Goal: Information Seeking & Learning: Learn about a topic

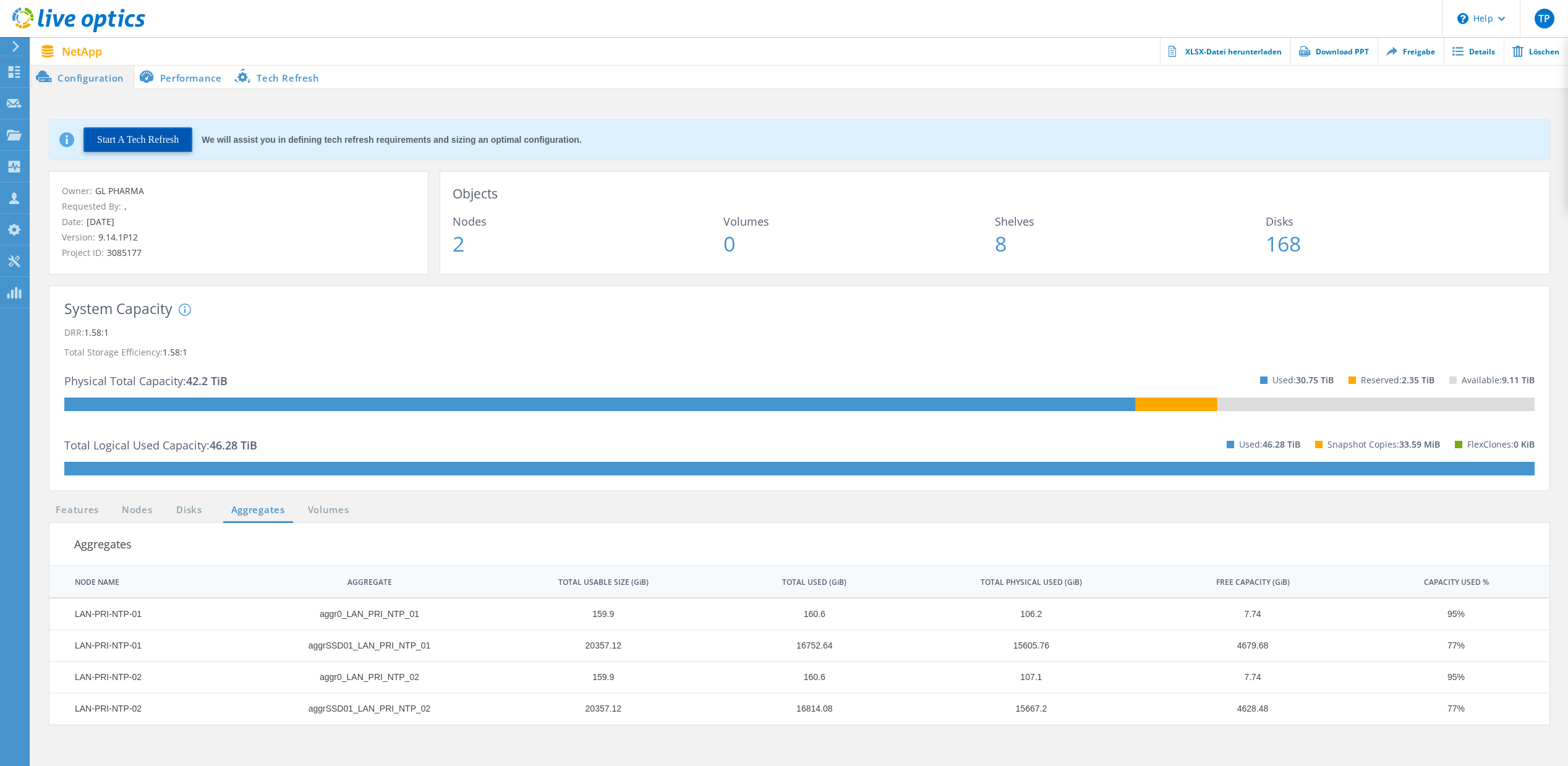
click at [159, 147] on button "Start A Tech Refresh" at bounding box center [138, 140] width 109 height 25
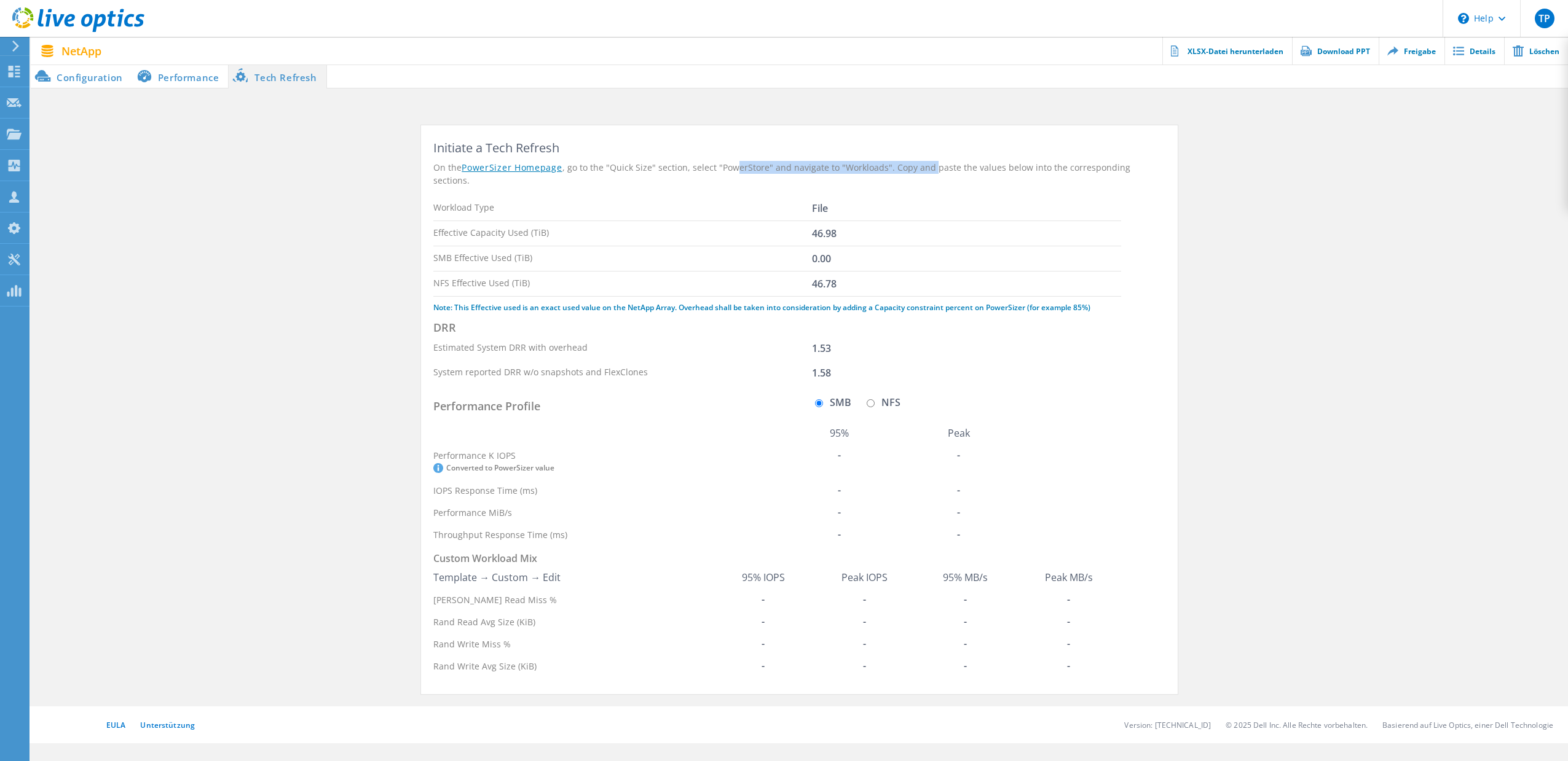
drag, startPoint x: 750, startPoint y: 170, endPoint x: 936, endPoint y: 171, distance: 186.0
click at [933, 173] on div "On the PowerSizer Homepage , go to the "Quick Size" section, select "PowerStore…" at bounding box center [799, 173] width 732 height 26
click at [936, 171] on div "On the PowerSizer Homepage , go to the "Quick Size" section, select "PowerStore…" at bounding box center [799, 173] width 732 height 26
drag, startPoint x: 579, startPoint y: 220, endPoint x: 866, endPoint y: 220, distance: 287.0
click at [866, 221] on div "Effective Capacity Used (TiB) 46.98" at bounding box center [777, 234] width 688 height 25
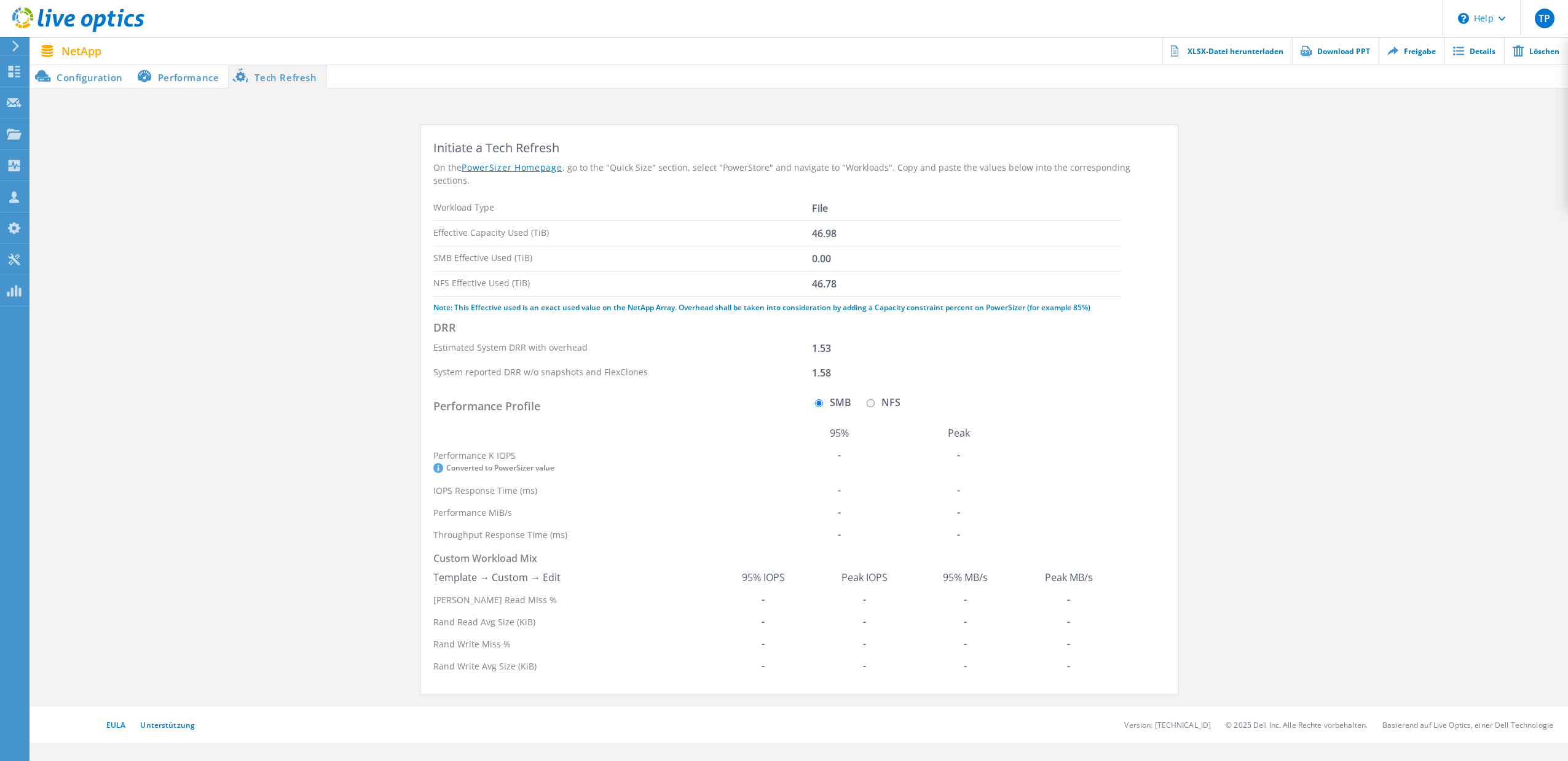
click at [866, 221] on div "Effective Capacity Used (TiB) 46.98" at bounding box center [777, 234] width 688 height 25
drag, startPoint x: 519, startPoint y: 271, endPoint x: 852, endPoint y: 268, distance: 333.0
click at [852, 272] on div "NFS Effective Used (TiB) 46.78" at bounding box center [777, 284] width 688 height 25
click at [853, 272] on div "NFS Effective Used (TiB) 46.78" at bounding box center [777, 284] width 688 height 25
drag, startPoint x: 689, startPoint y: 272, endPoint x: 415, endPoint y: 211, distance: 280.7
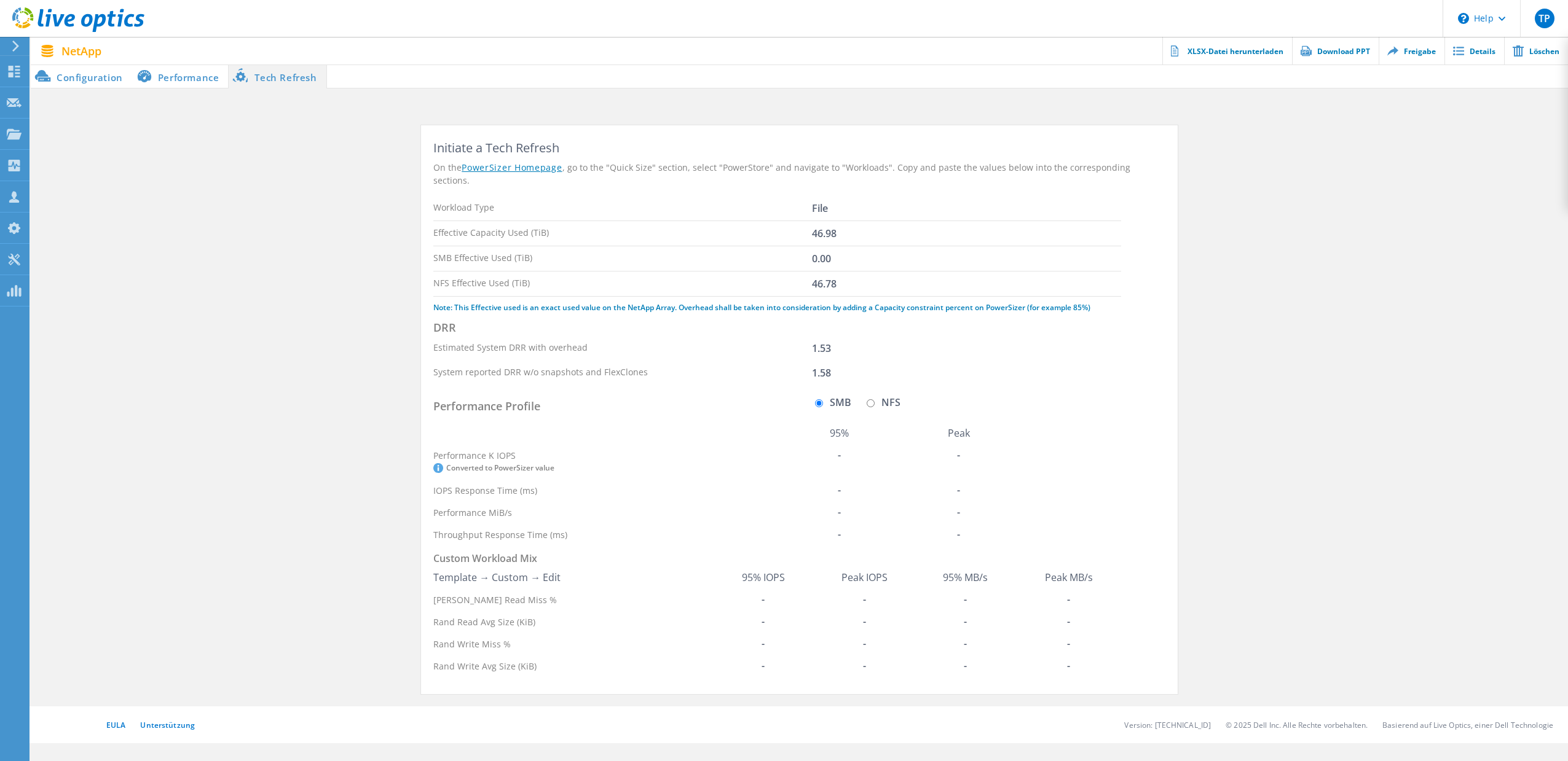
click at [410, 211] on div "Initiate a Tech Refresh On the PowerSizer Homepage , go to the "Quick Size" sec…" at bounding box center [799, 416] width 781 height 581
click at [711, 221] on div "Effective Capacity Used (TiB) 46.98" at bounding box center [777, 234] width 688 height 25
click at [876, 397] on label "NFS" at bounding box center [882, 402] width 37 height 10
click at [874, 399] on input "NFS" at bounding box center [870, 403] width 8 height 8
radio input "true"
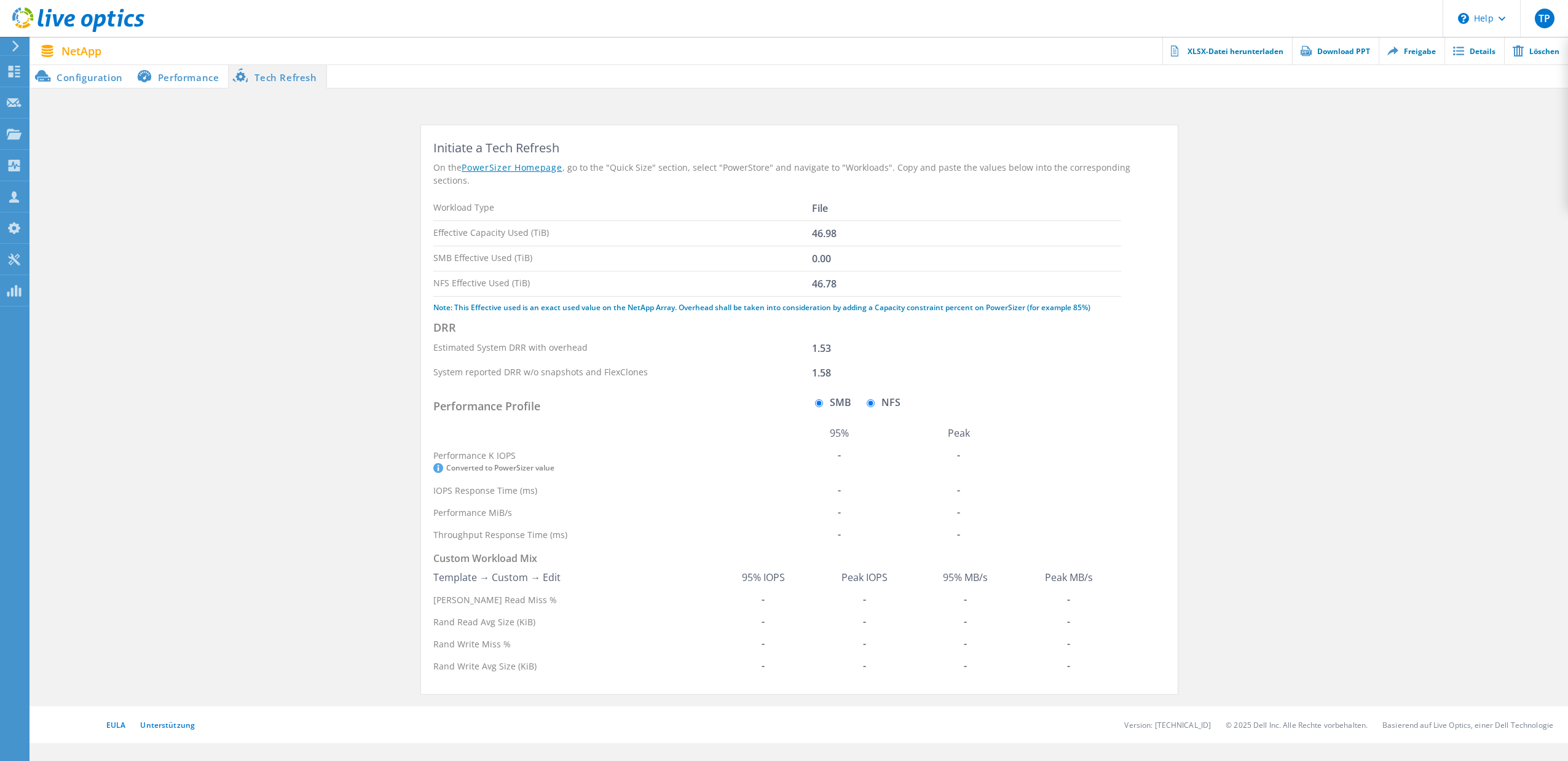
radio input "false"
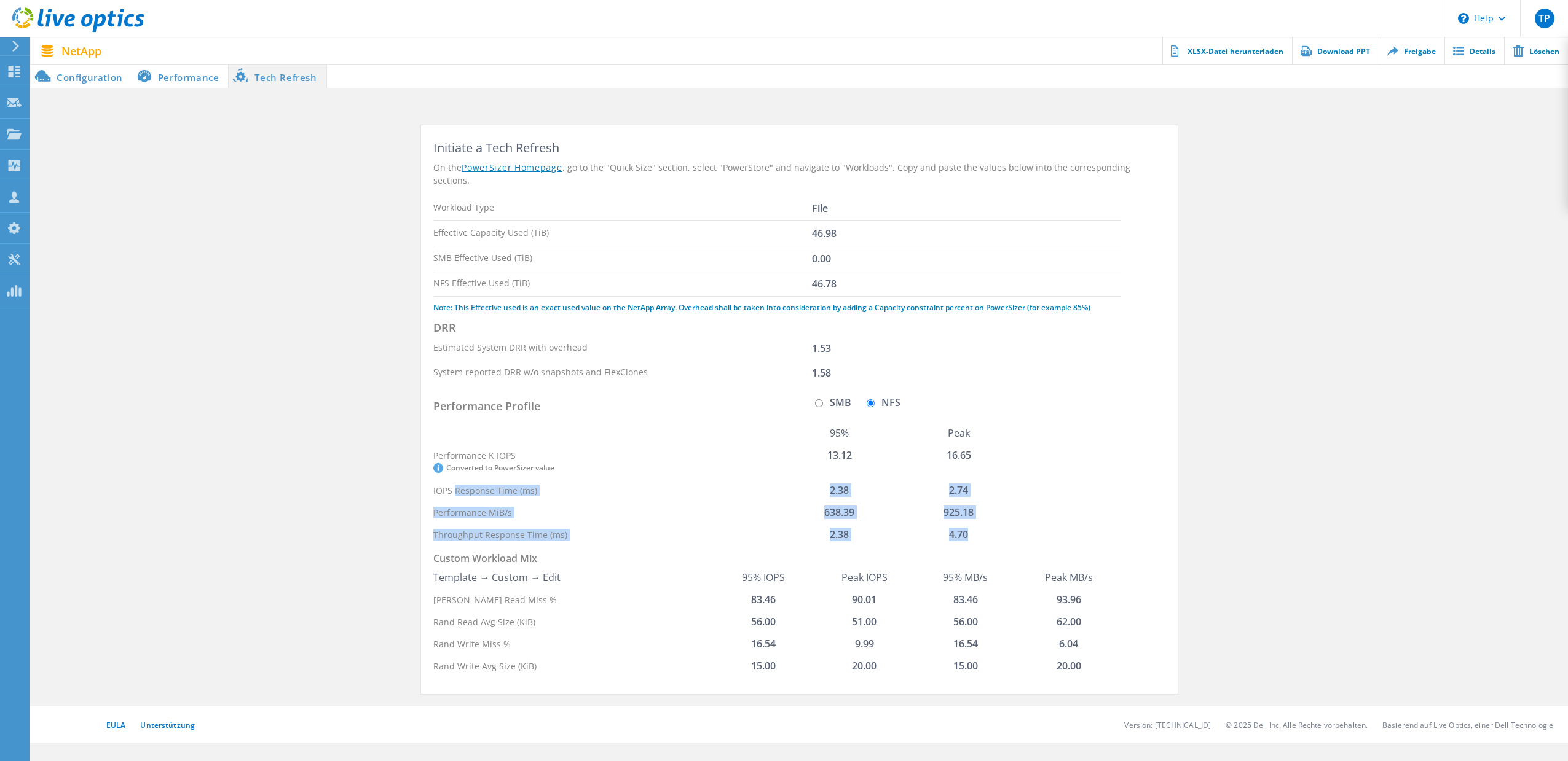
drag, startPoint x: 454, startPoint y: 475, endPoint x: 1003, endPoint y: 528, distance: 551.6
click at [1000, 530] on tbody "Performance K IOPS Converted to PowerSizer value 13.12 16.65 IOPS Response Time…" at bounding box center [726, 495] width 584 height 102
click at [1003, 527] on td "4.70" at bounding box center [958, 534] width 119 height 22
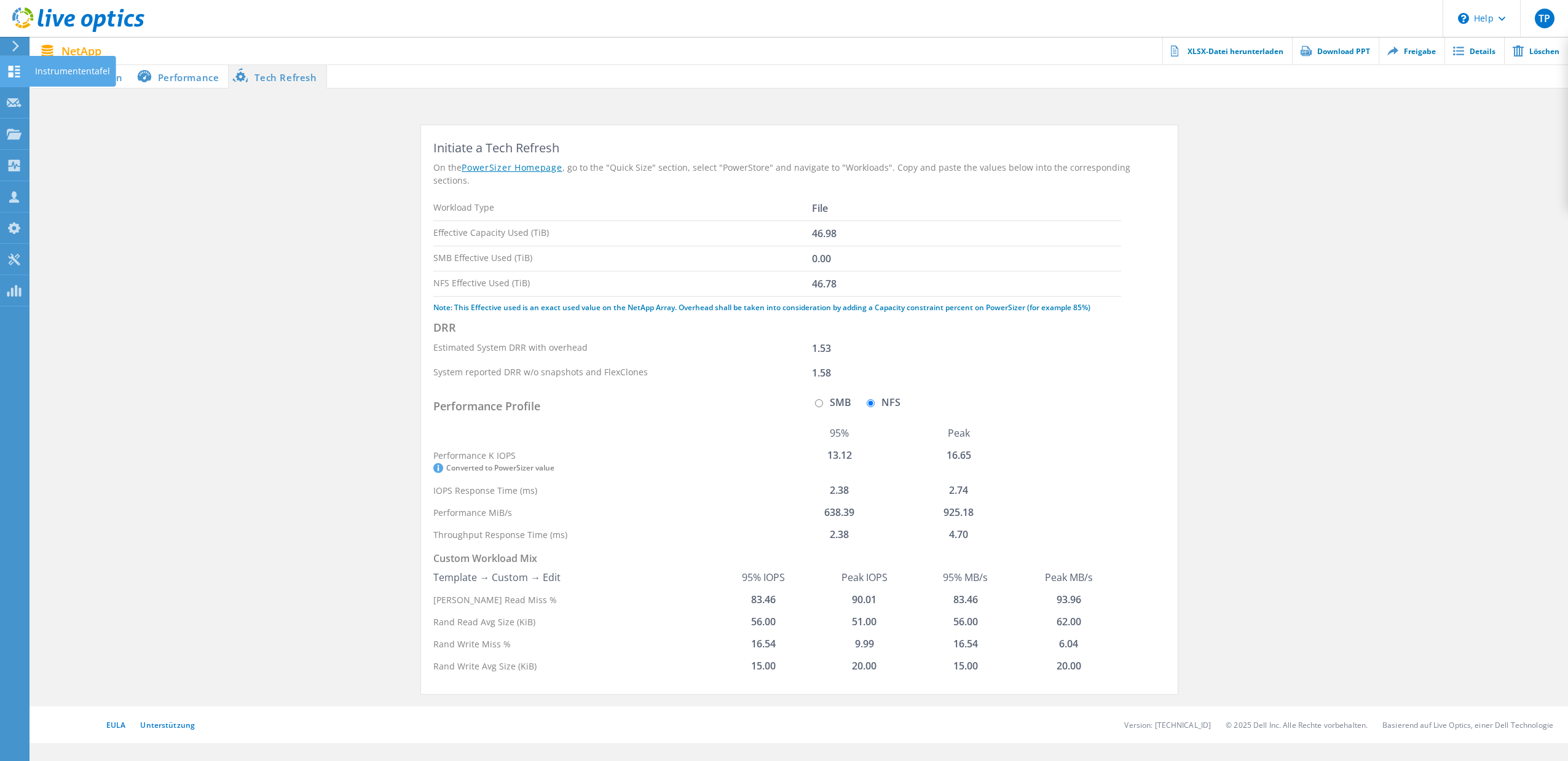
click at [29, 81] on div "Instrumententafel" at bounding box center [73, 71] width 88 height 31
click at [110, 98] on div at bounding box center [799, 106] width 1518 height 19
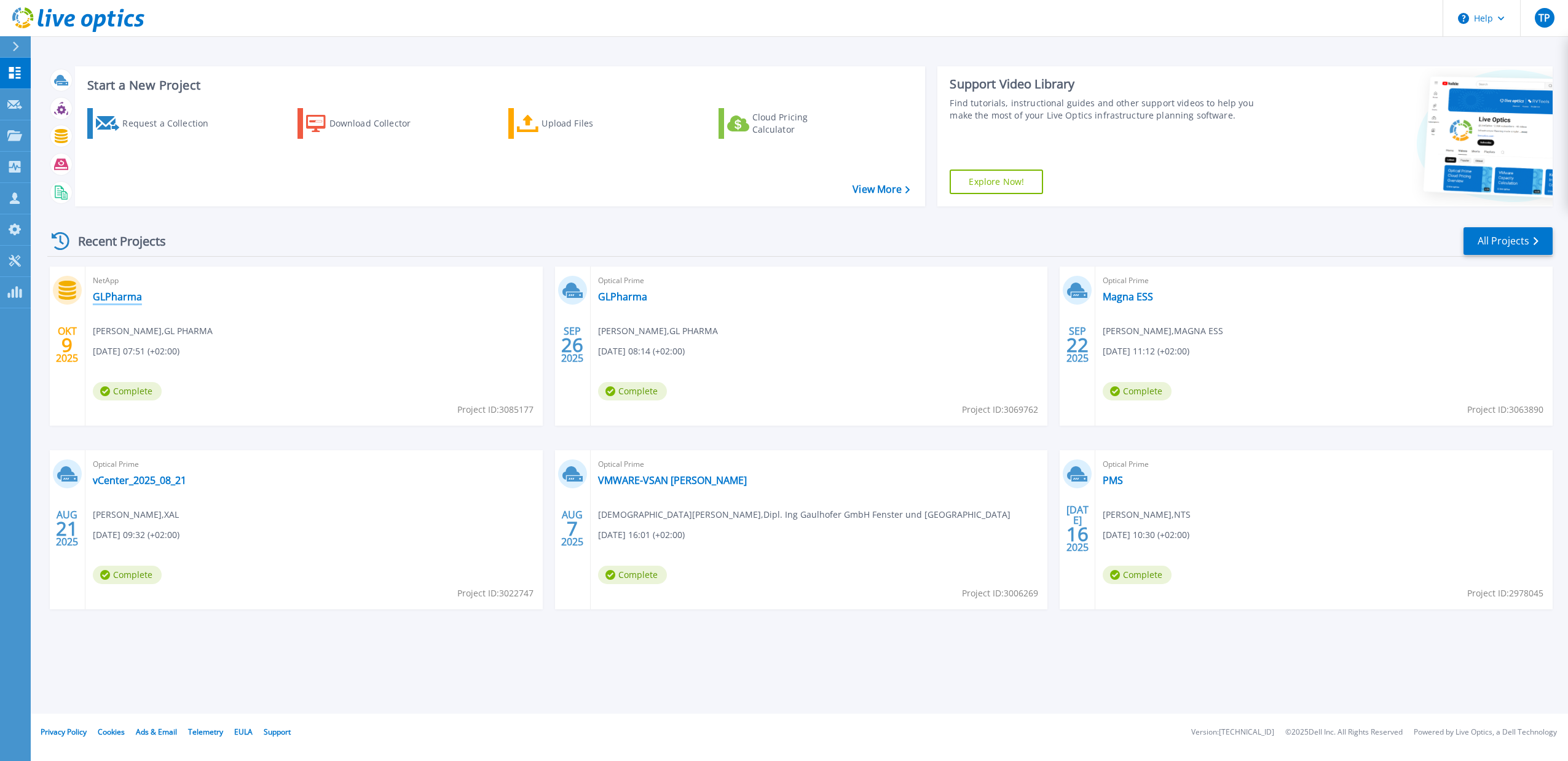
drag, startPoint x: 119, startPoint y: 296, endPoint x: 152, endPoint y: 264, distance: 46.0
click at [119, 296] on link "GLPharma" at bounding box center [118, 296] width 50 height 12
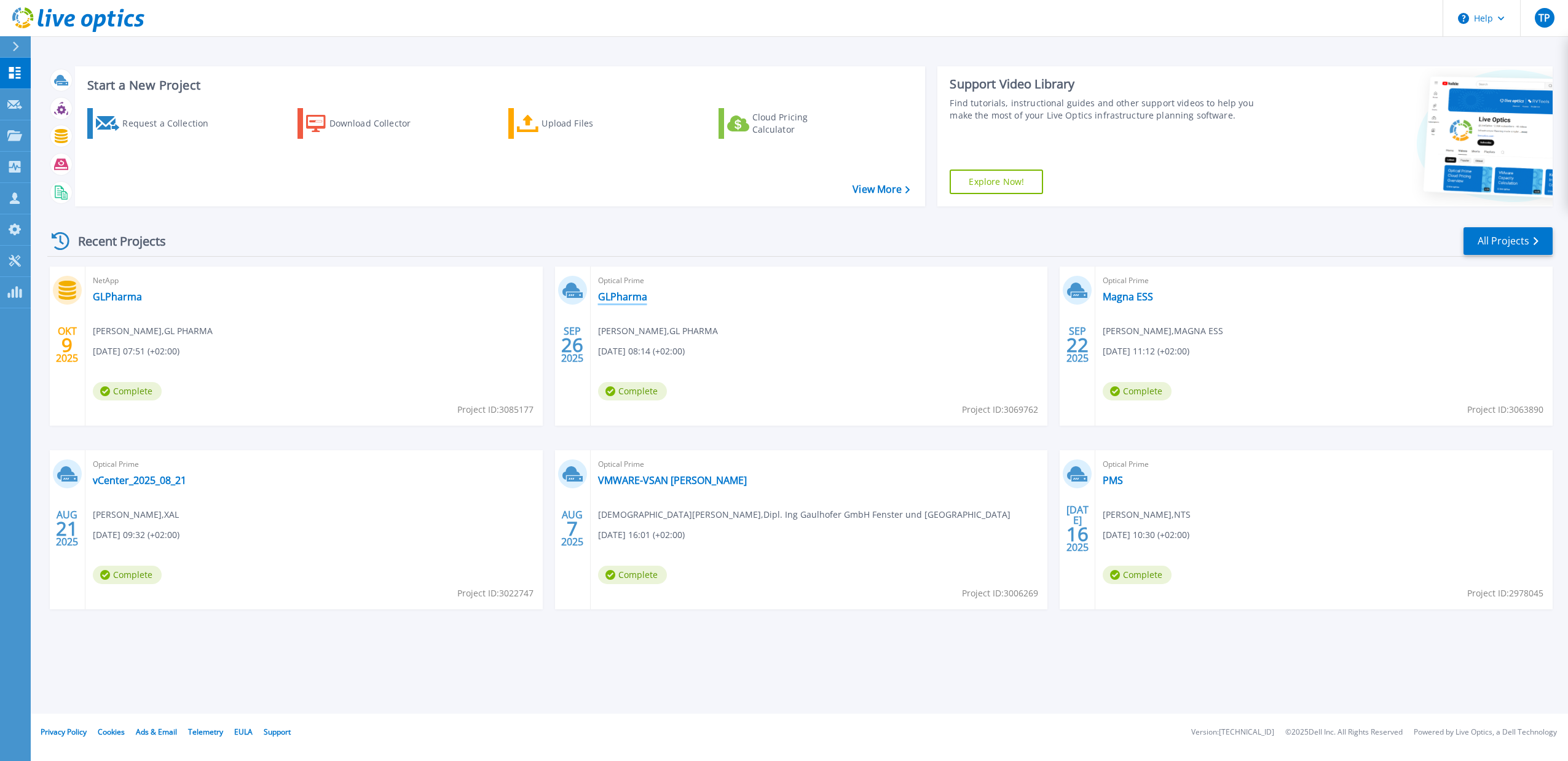
click at [628, 293] on link "GLPharma" at bounding box center [623, 296] width 50 height 12
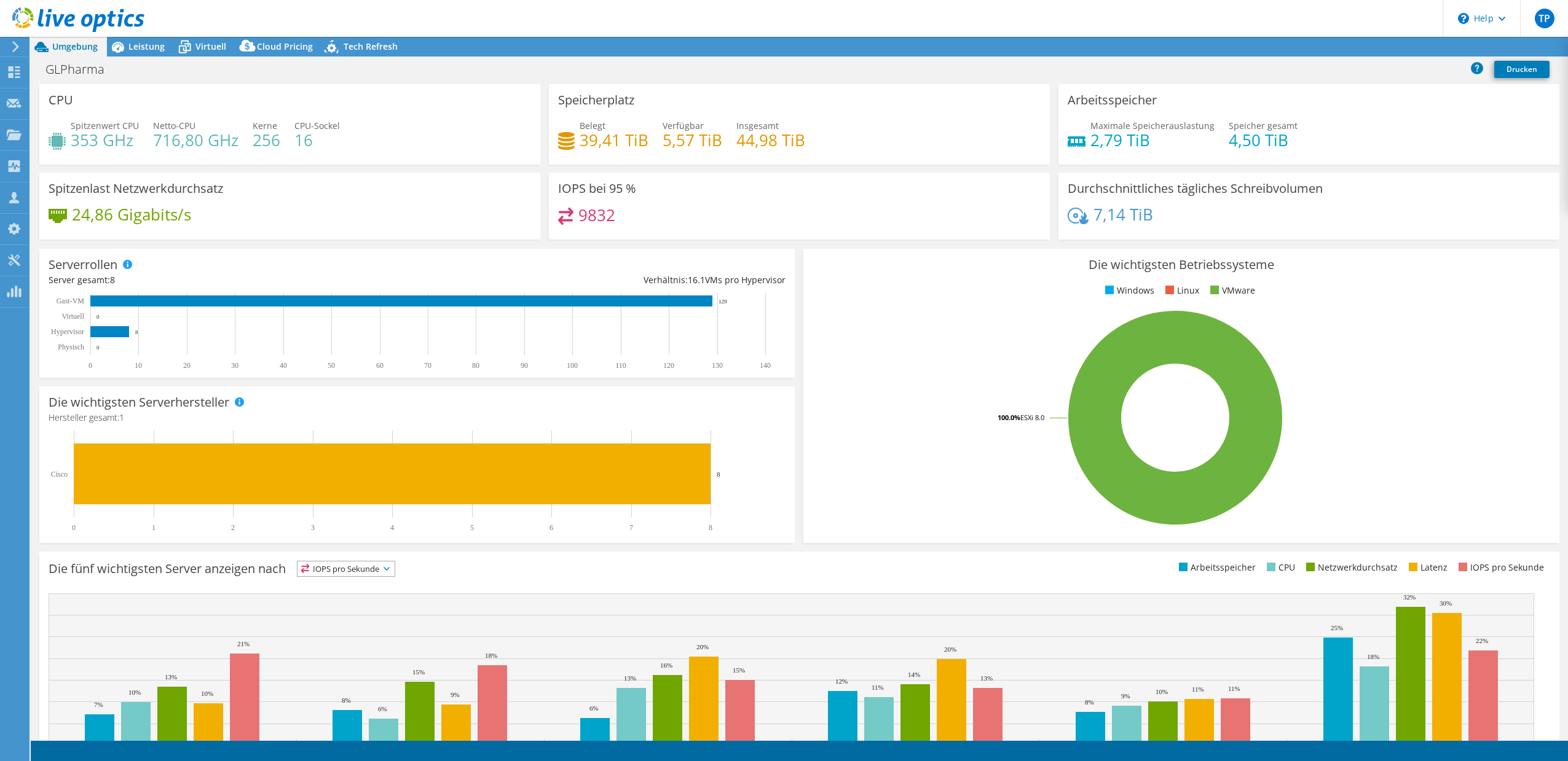
select select "EUFrankfurt"
select select "EUR"
click at [582, 377] on div "Serverrollen Physische Server repräsentieren Bare-Metal-Server, die Ziel des Co…" at bounding box center [417, 313] width 756 height 129
click at [181, 146] on h4 "716,80 GHz" at bounding box center [196, 140] width 86 height 13
click at [158, 47] on span "Leistung" at bounding box center [146, 46] width 36 height 12
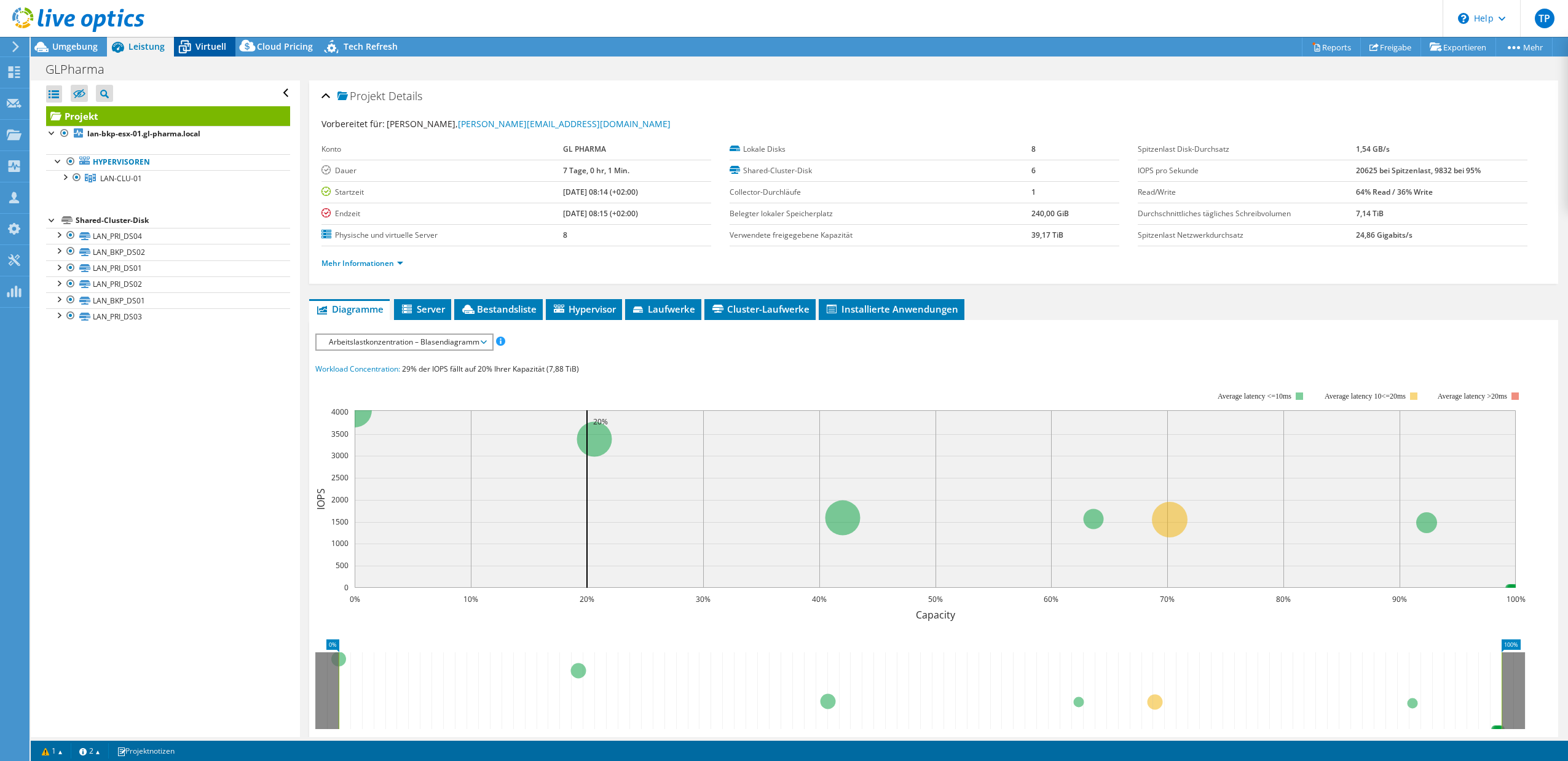
click at [204, 50] on span "Virtuell" at bounding box center [211, 46] width 31 height 12
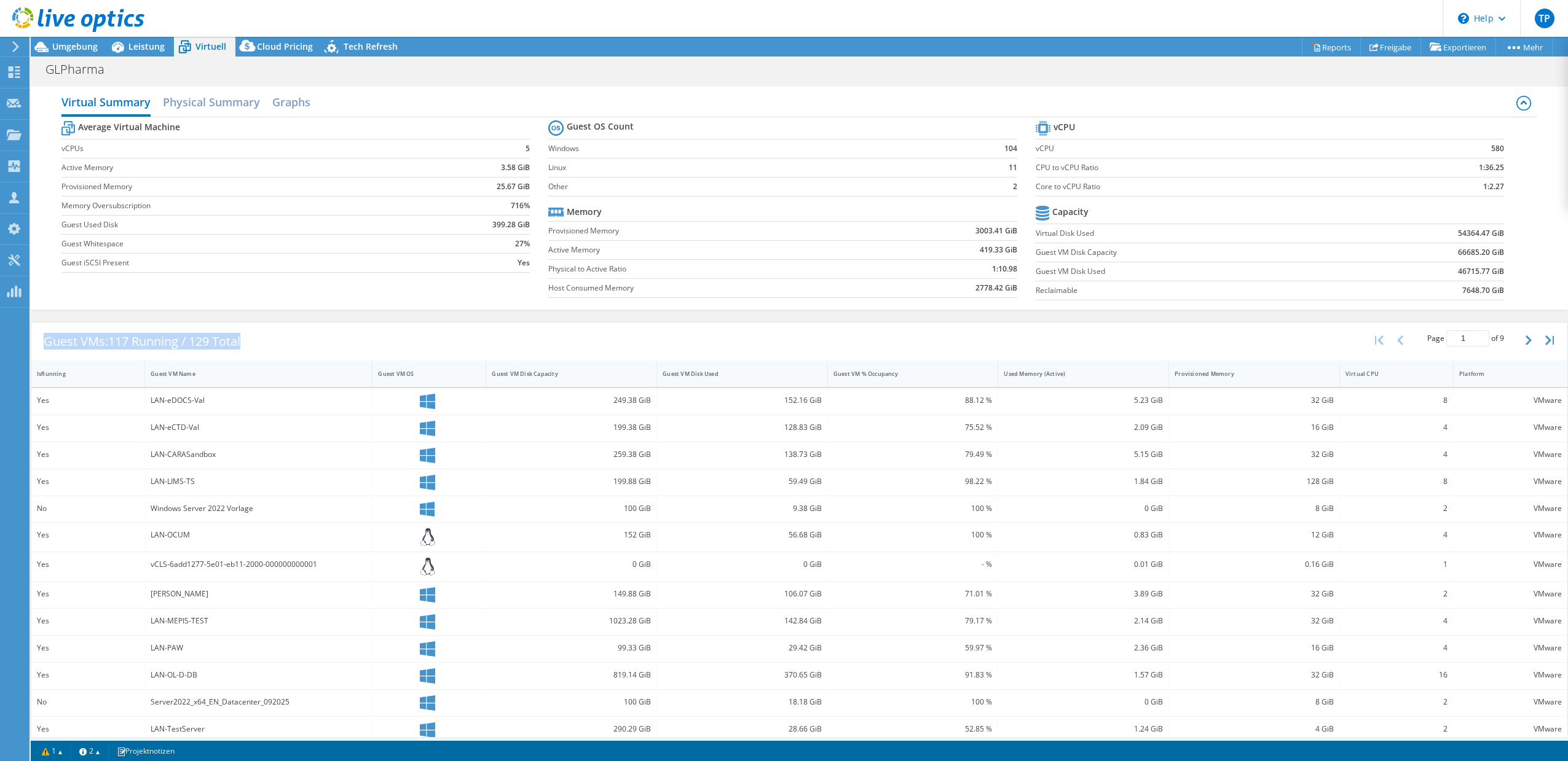
drag, startPoint x: 255, startPoint y: 343, endPoint x: 104, endPoint y: 331, distance: 151.5
click at [104, 331] on div "Guest VMs: 117 Running / 129 Total" at bounding box center [142, 342] width 221 height 38
click at [211, 110] on h2 "Physical Summary" at bounding box center [211, 103] width 97 height 27
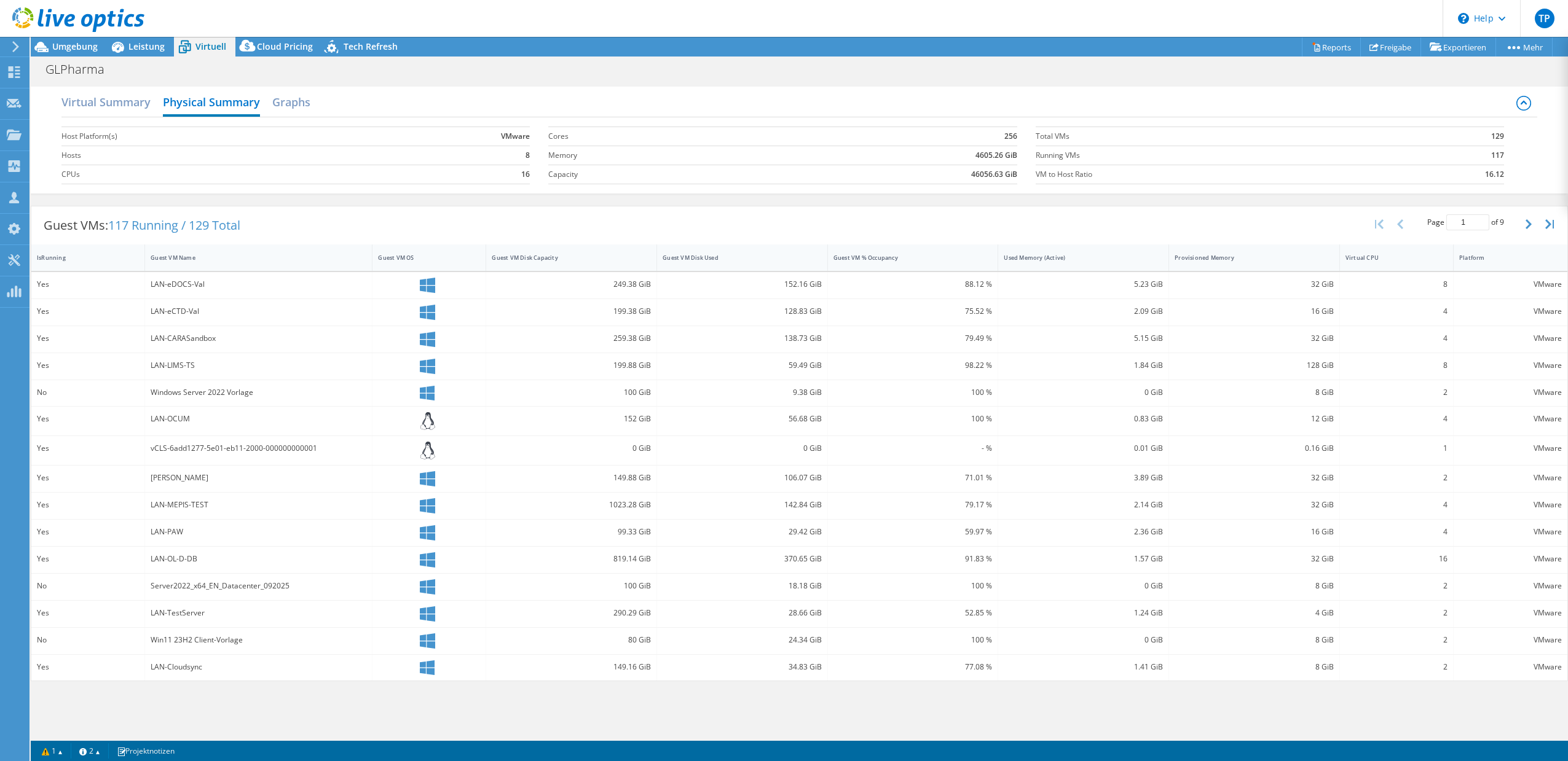
drag, startPoint x: 263, startPoint y: 108, endPoint x: 257, endPoint y: 86, distance: 22.8
click at [263, 108] on div "Virtual Summary Physical Summary Graphs" at bounding box center [798, 103] width 1475 height 27
click at [73, 45] on span "Umgebung" at bounding box center [74, 46] width 45 height 12
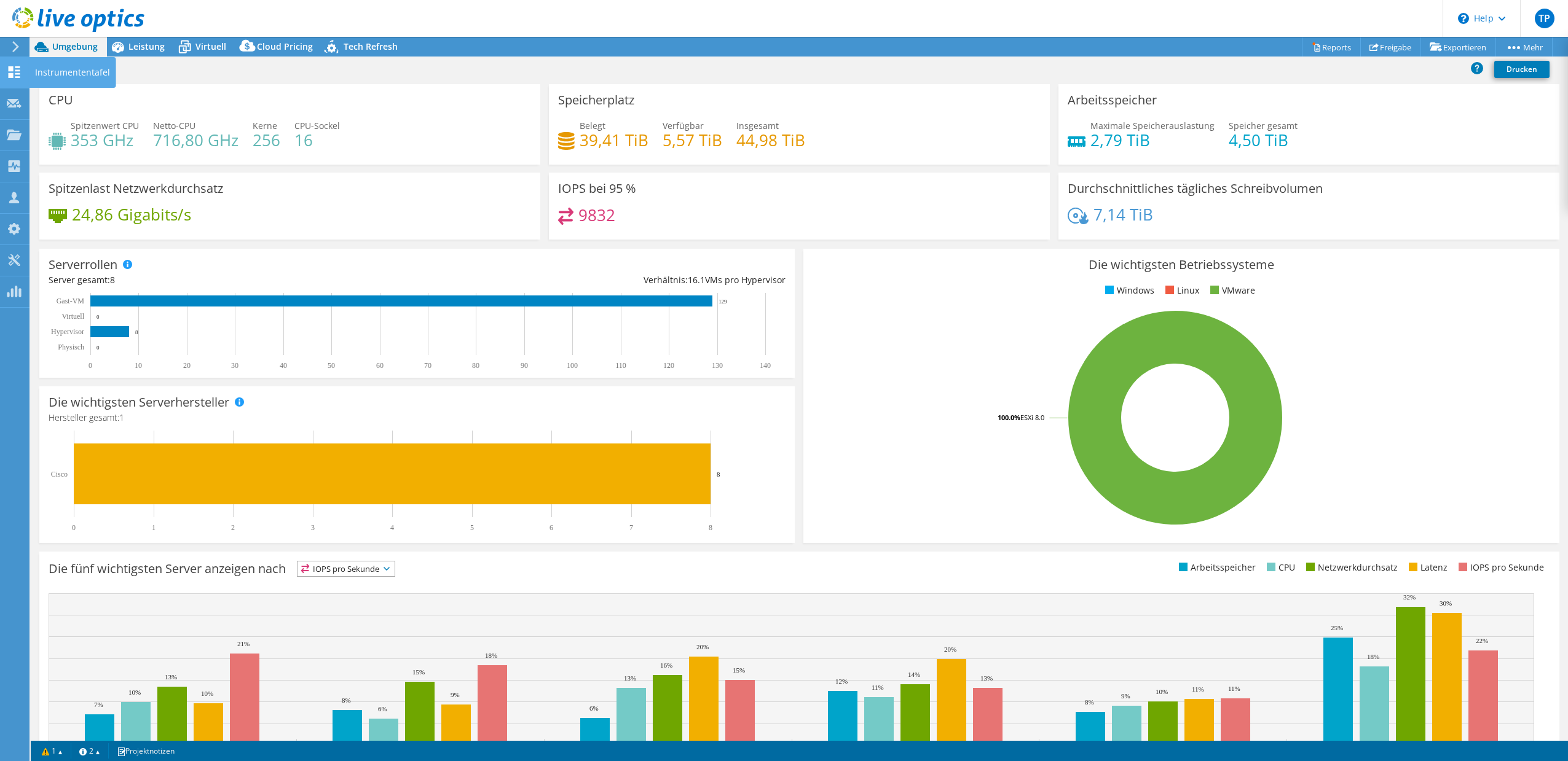
click at [42, 73] on div "Instrumententafel" at bounding box center [73, 73] width 88 height 31
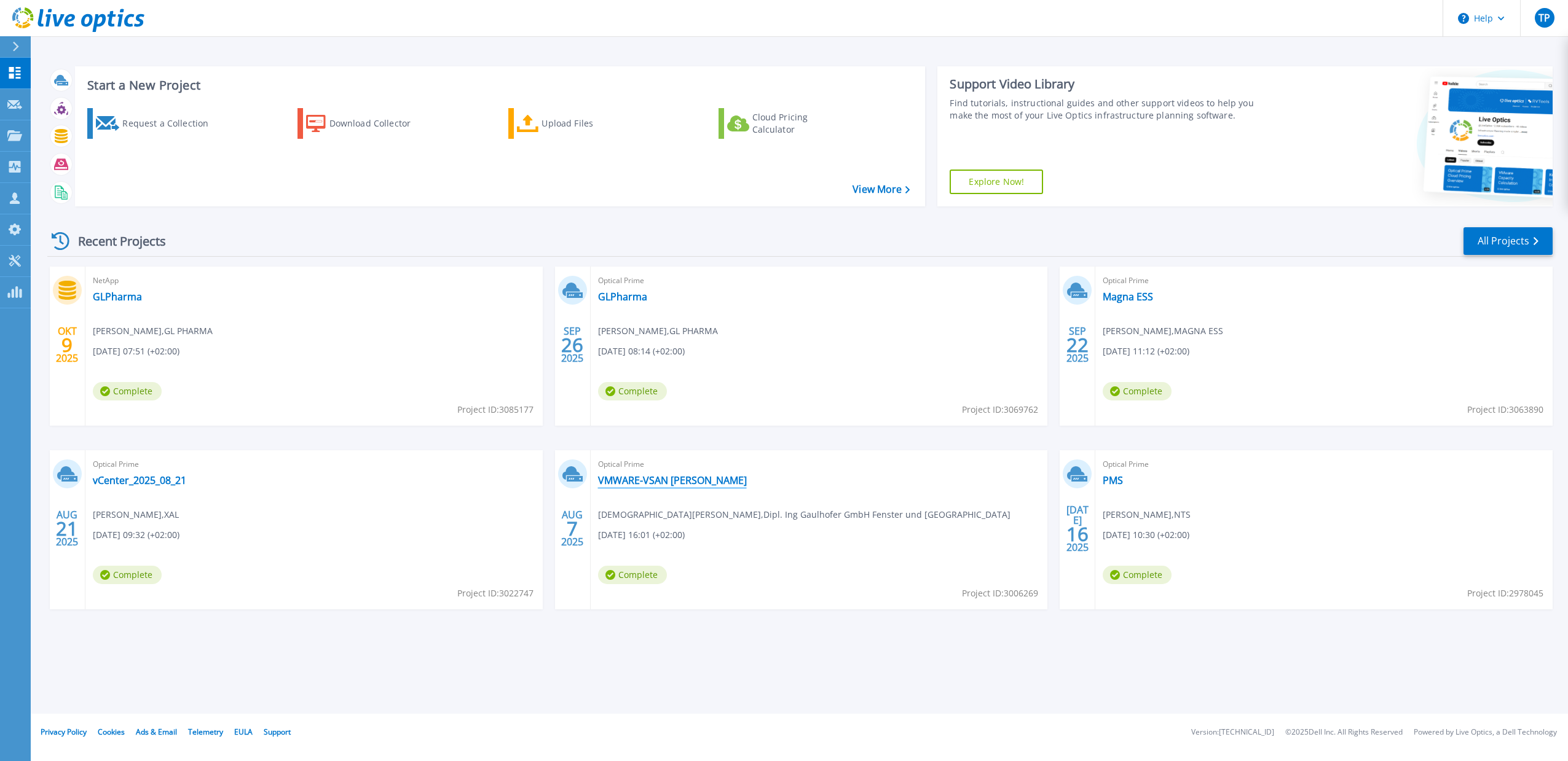
click at [637, 485] on link "VMWARE-VSAN [PERSON_NAME]" at bounding box center [673, 480] width 149 height 12
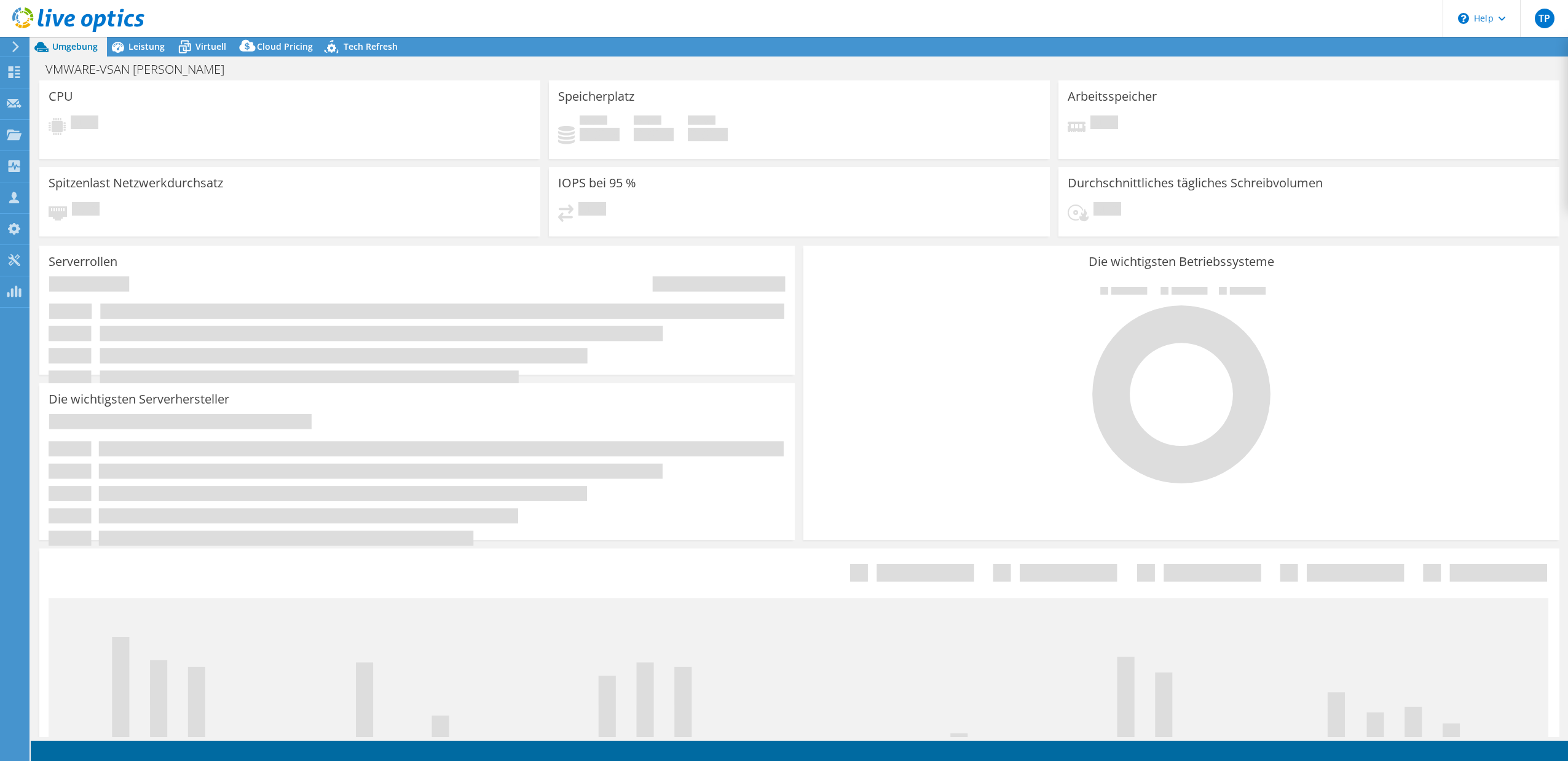
select select "EUFrankfurt"
select select "EUR"
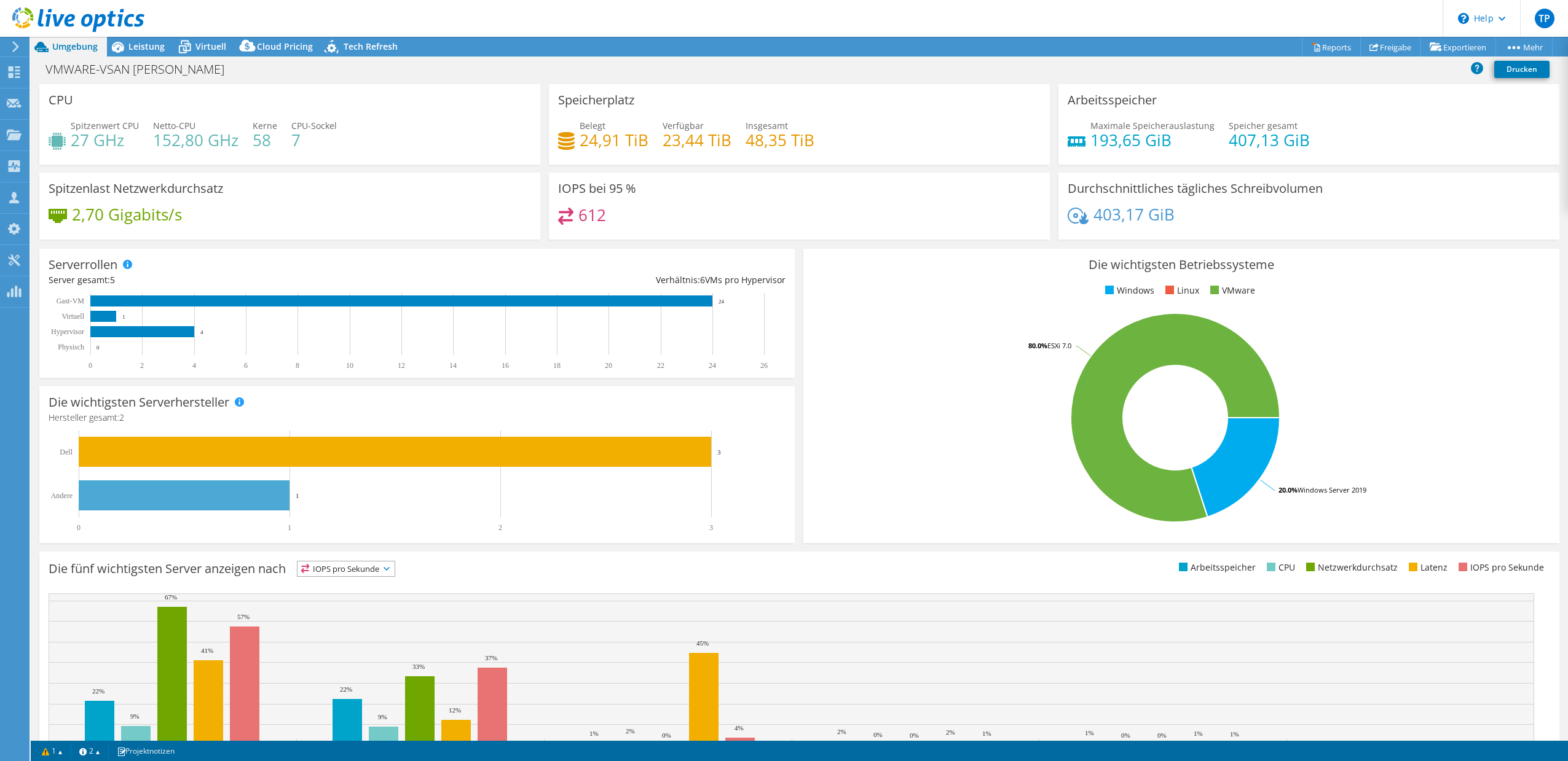
click at [124, 41] on div at bounding box center [72, 20] width 144 height 42
click at [134, 51] on span "Leistung" at bounding box center [146, 46] width 36 height 12
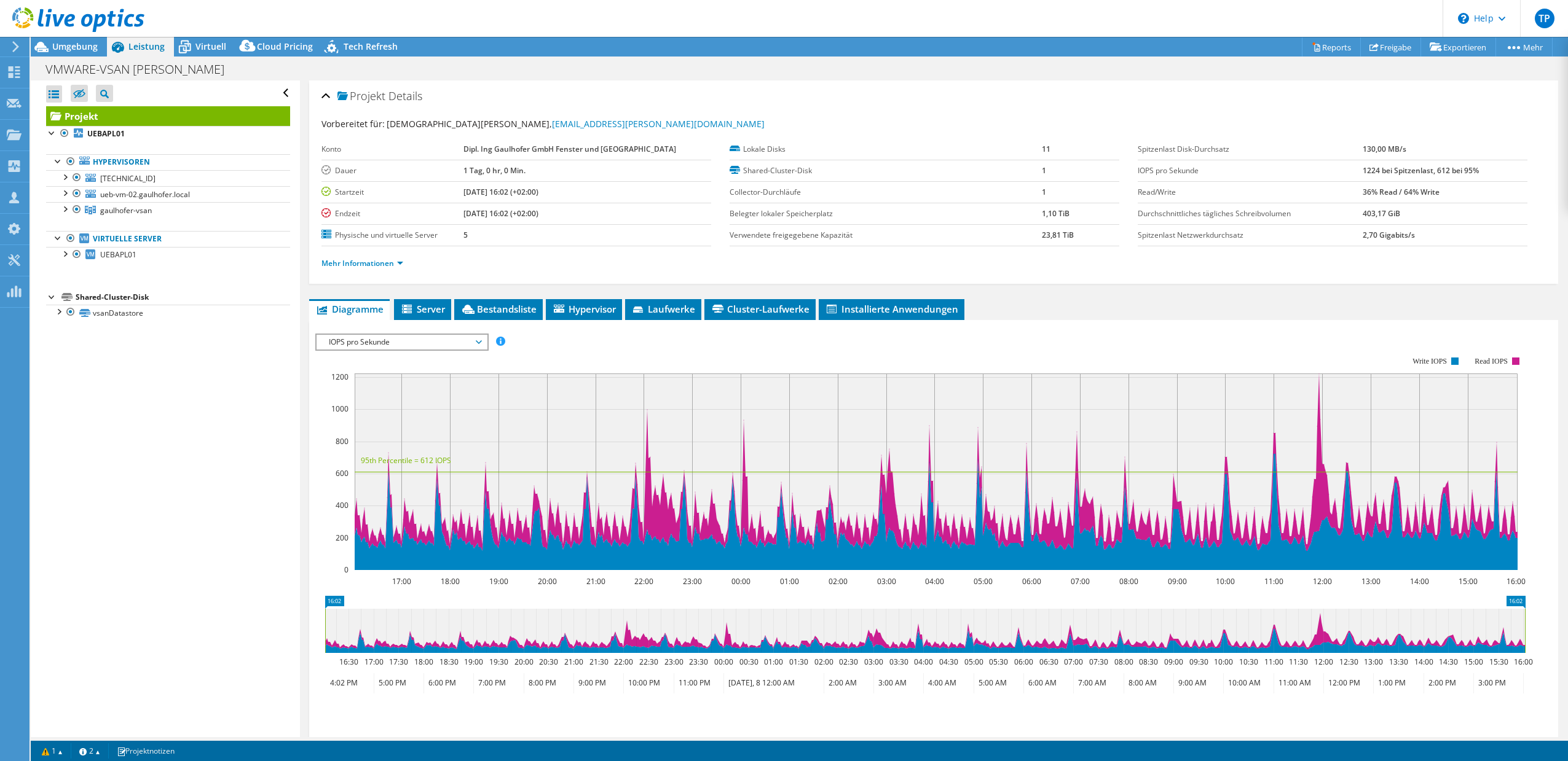
drag, startPoint x: 505, startPoint y: 454, endPoint x: 467, endPoint y: 415, distance: 54.5
click at [503, 454] on rect at bounding box center [936, 472] width 1163 height 196
click at [421, 336] on span "IOPS pro Sekunde" at bounding box center [402, 342] width 158 height 15
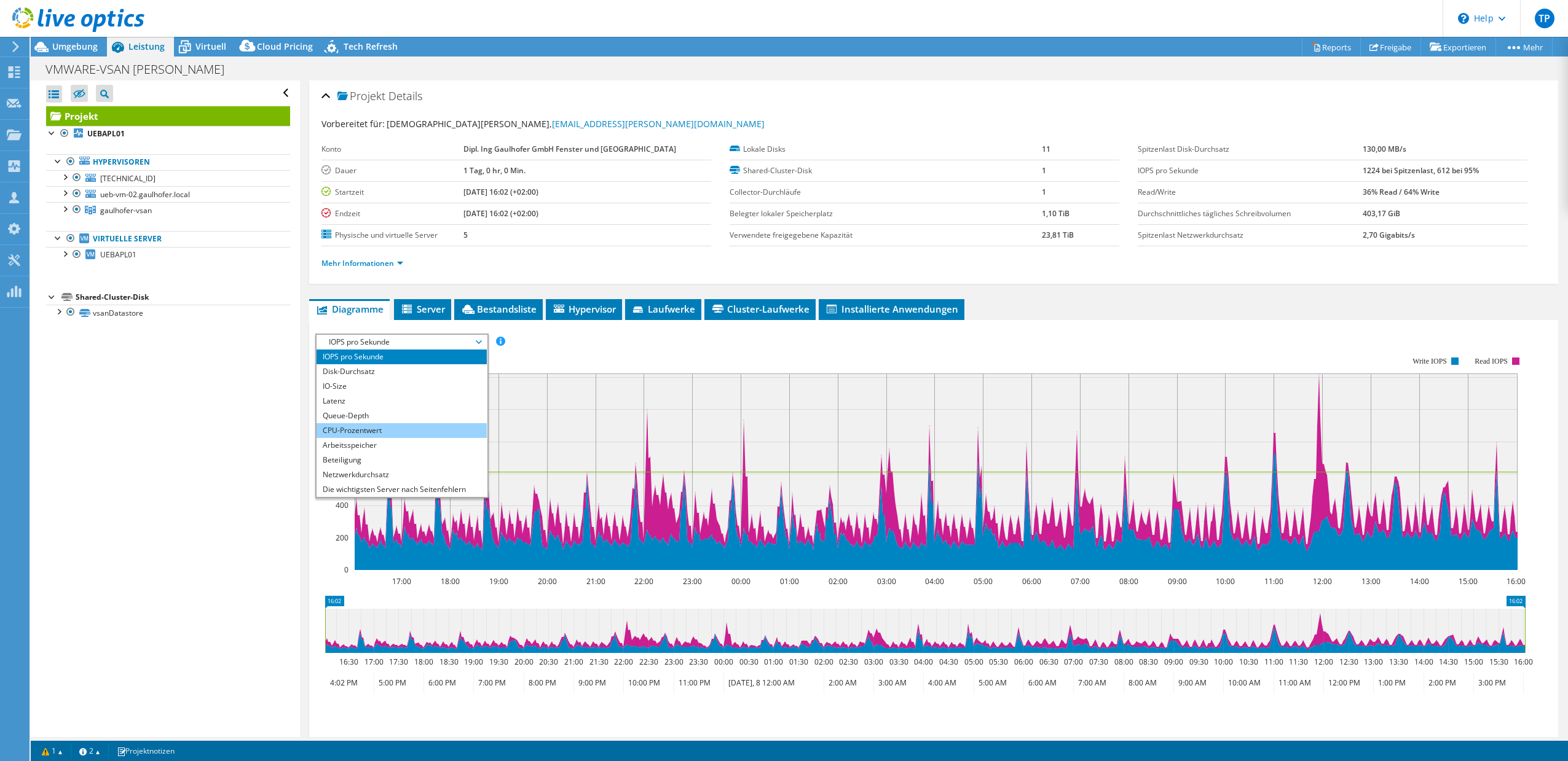
click at [375, 428] on li "CPU-Prozentwert" at bounding box center [402, 430] width 170 height 15
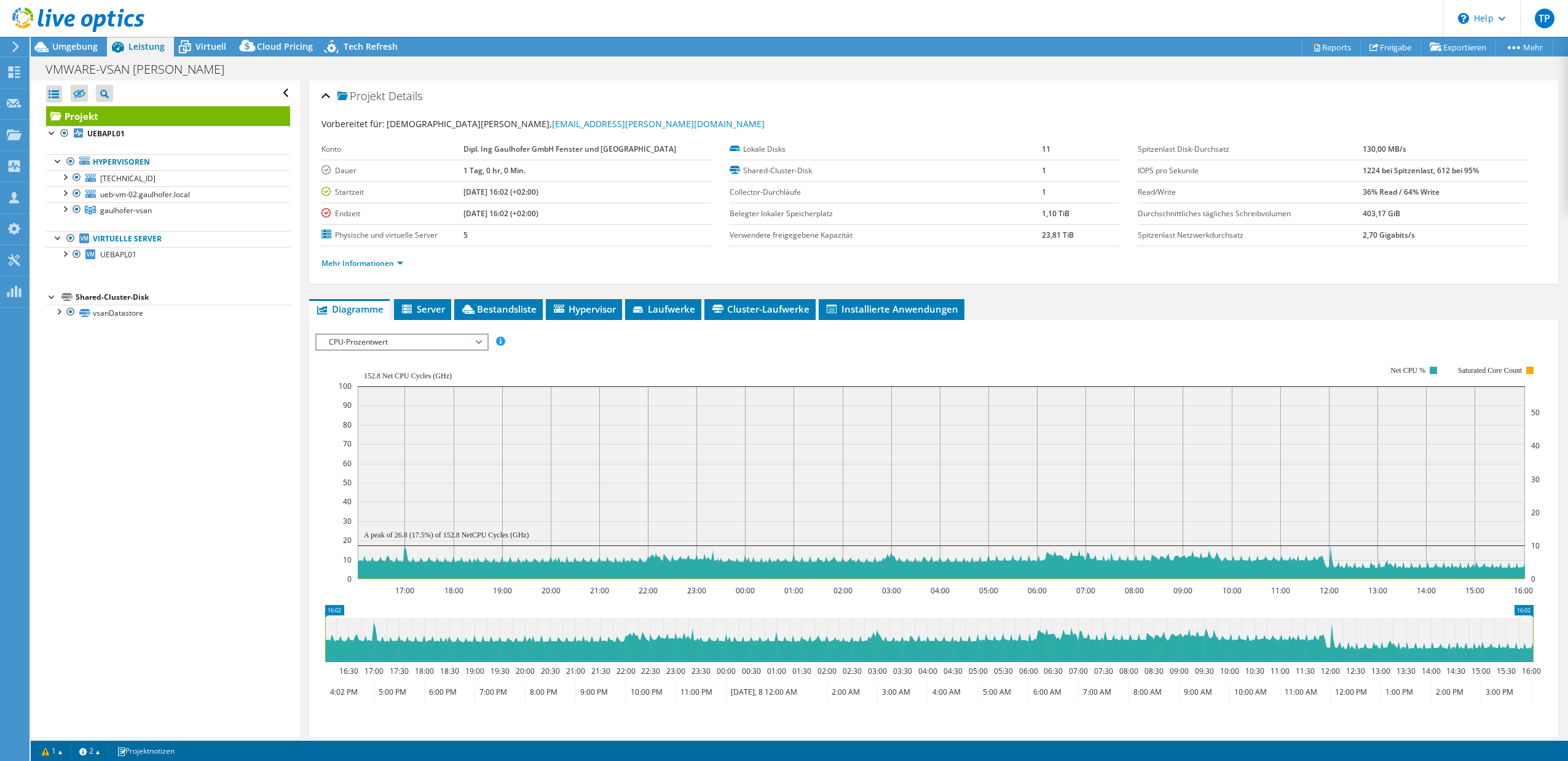
click at [376, 342] on span "CPU-Prozentwert" at bounding box center [402, 342] width 158 height 15
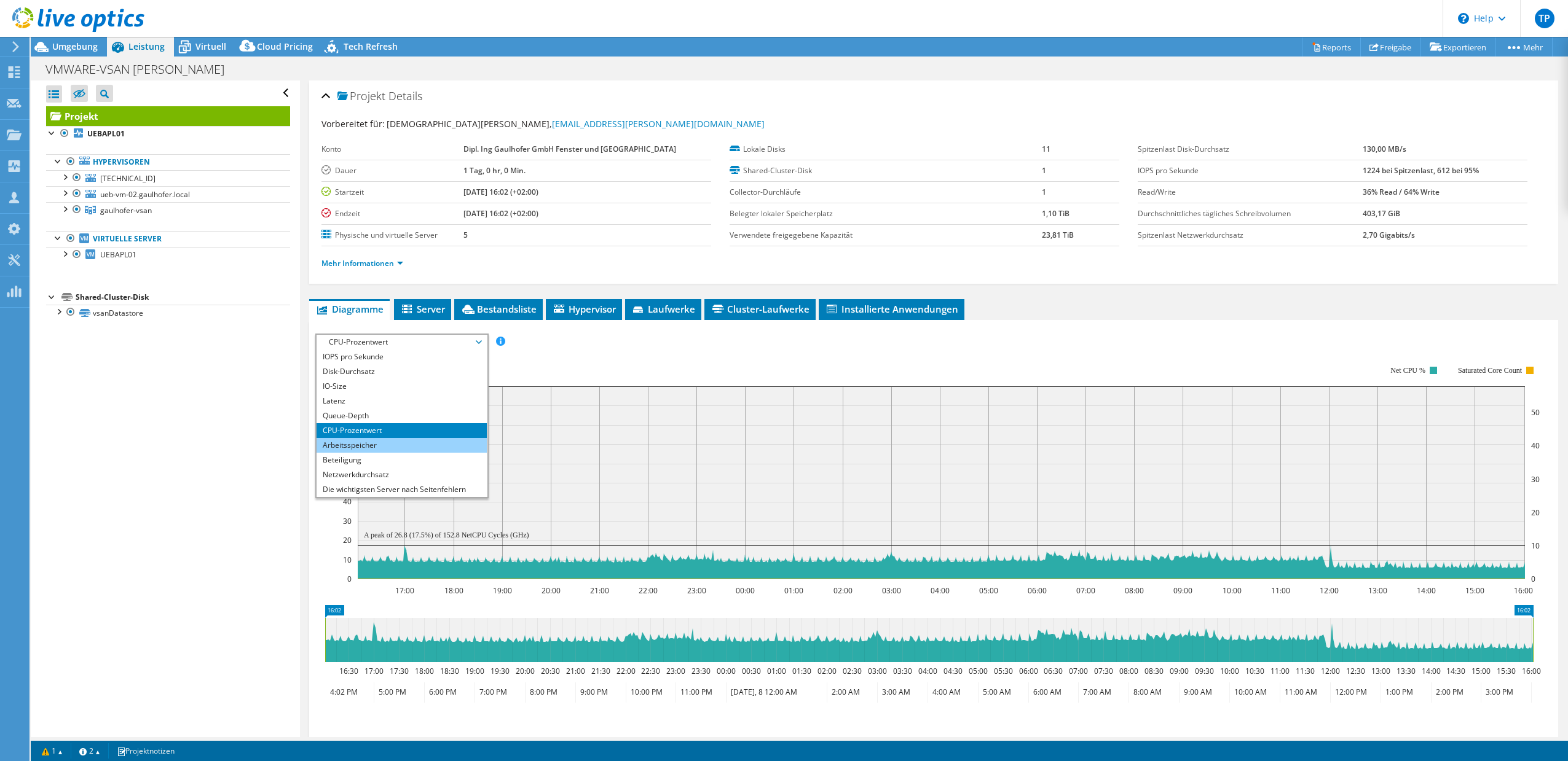
click at [359, 447] on li "Arbeitsspeicher" at bounding box center [402, 445] width 170 height 15
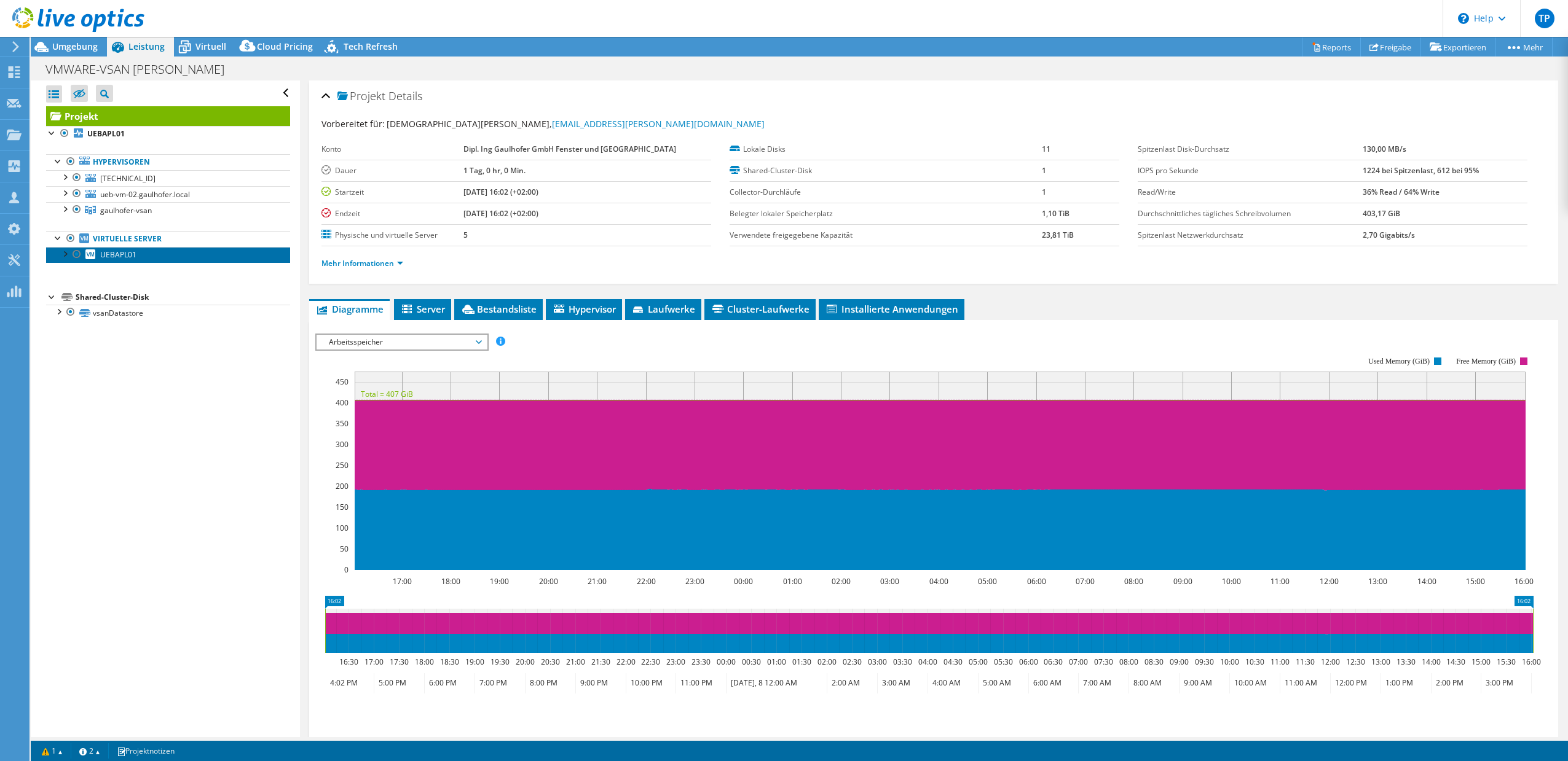
click at [118, 253] on span "UEBAPL01" at bounding box center [118, 255] width 36 height 11
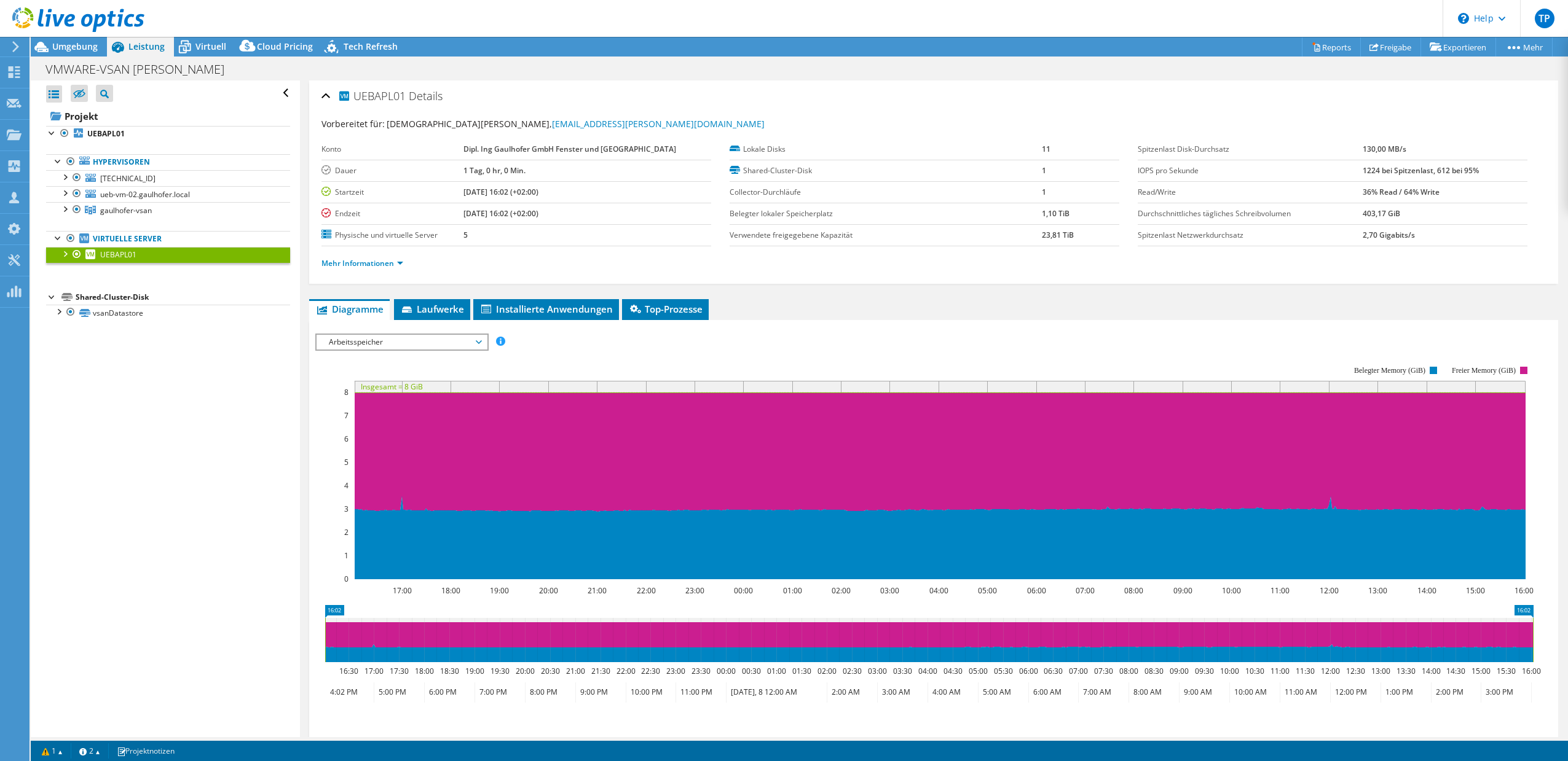
click at [64, 257] on div at bounding box center [65, 253] width 12 height 12
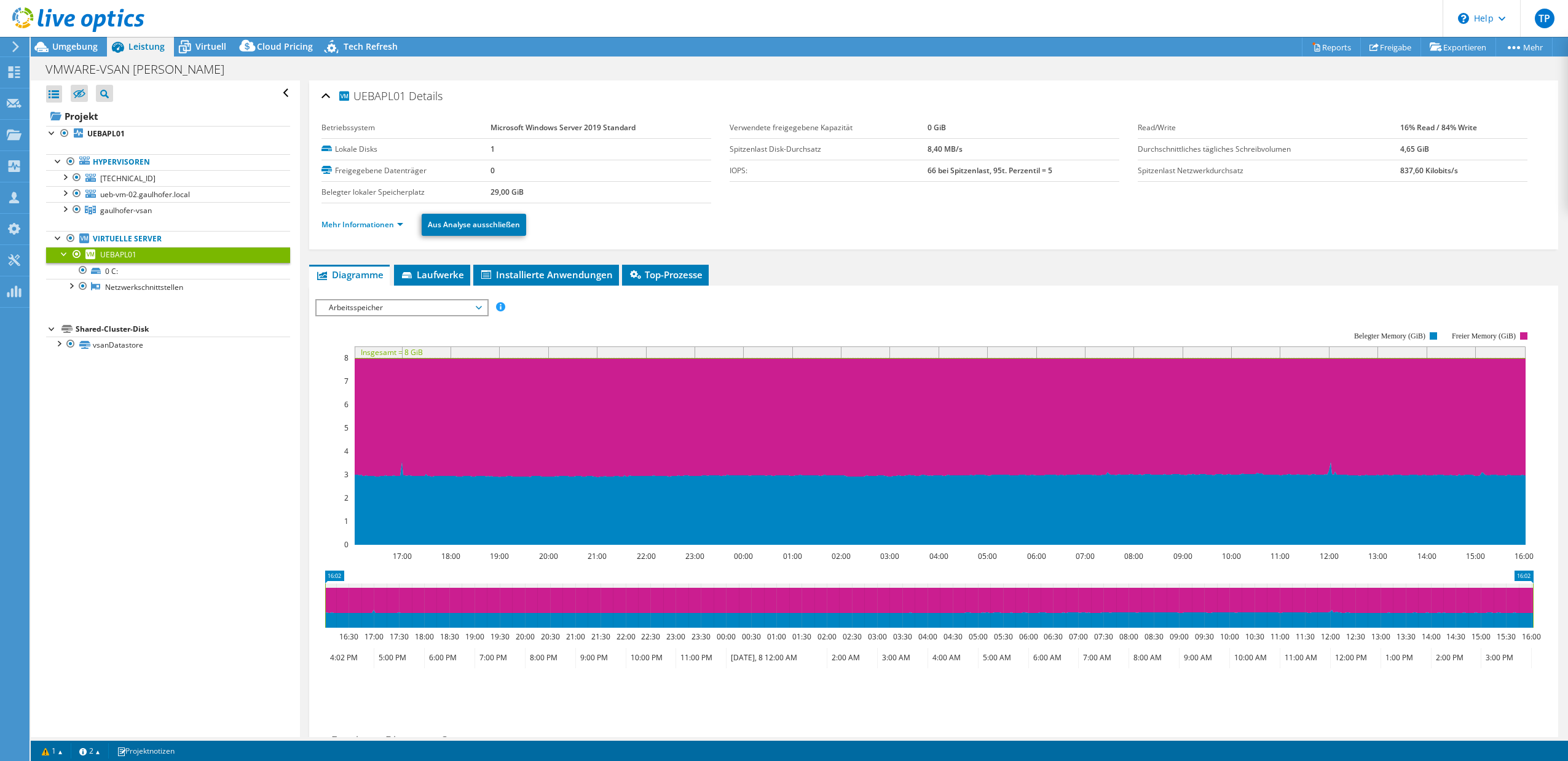
click at [65, 255] on div at bounding box center [65, 253] width 12 height 12
click at [81, 50] on span "Umgebung" at bounding box center [74, 46] width 45 height 12
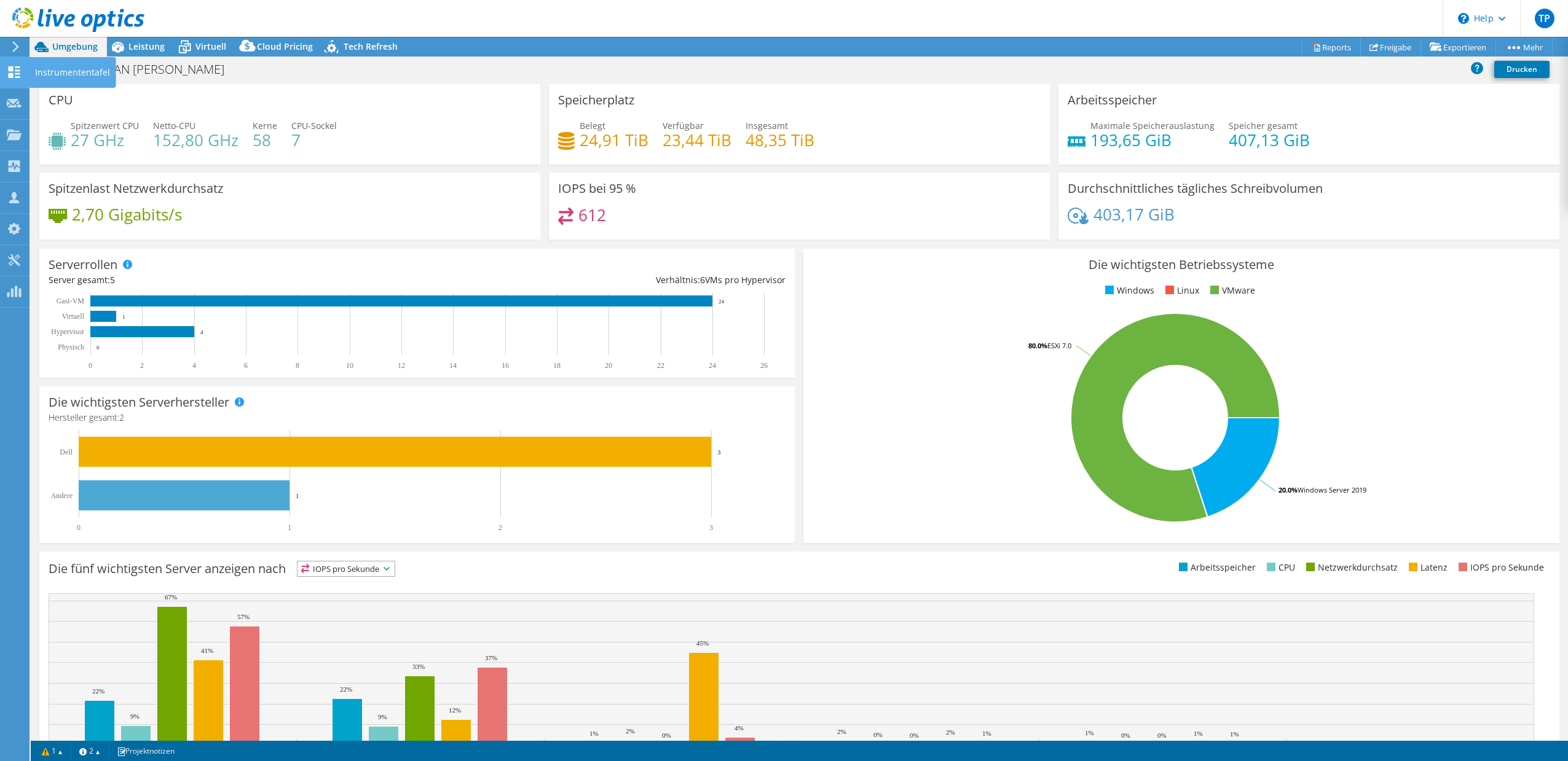
click at [51, 72] on div "Instrumententafel" at bounding box center [73, 73] width 88 height 31
